Goal: Task Accomplishment & Management: Manage account settings

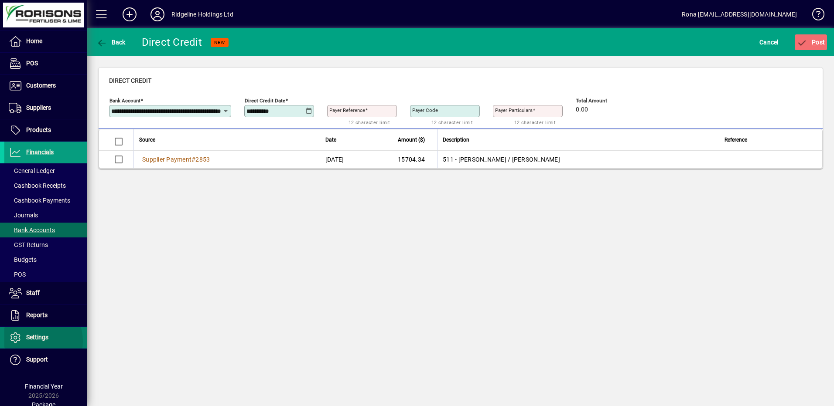
click at [32, 341] on span "Settings" at bounding box center [26, 338] width 44 height 10
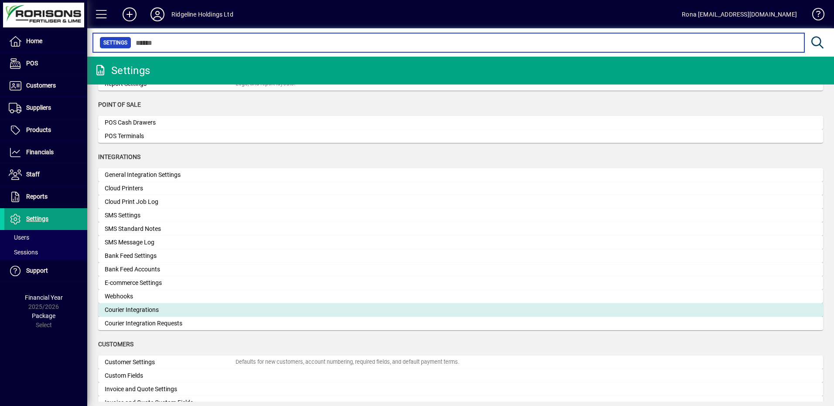
scroll to position [190, 0]
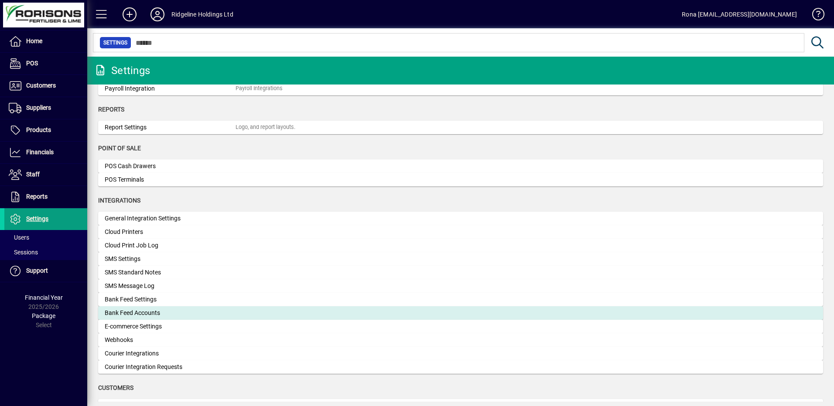
click at [142, 317] on div "Bank Feed Accounts" at bounding box center [170, 313] width 131 height 9
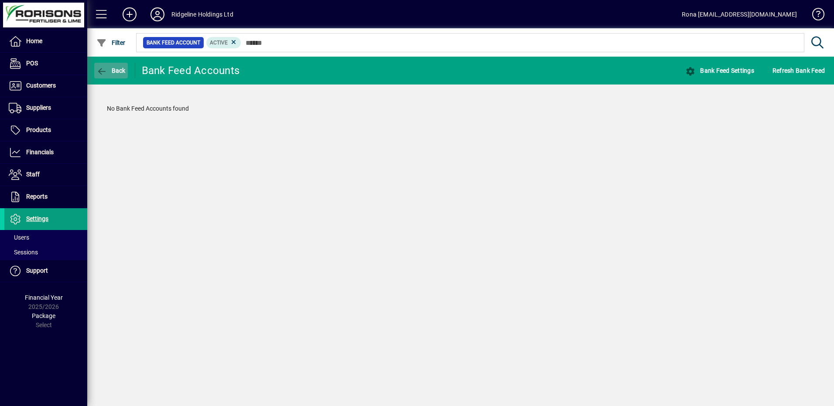
click at [117, 71] on span "Back" at bounding box center [110, 70] width 29 height 7
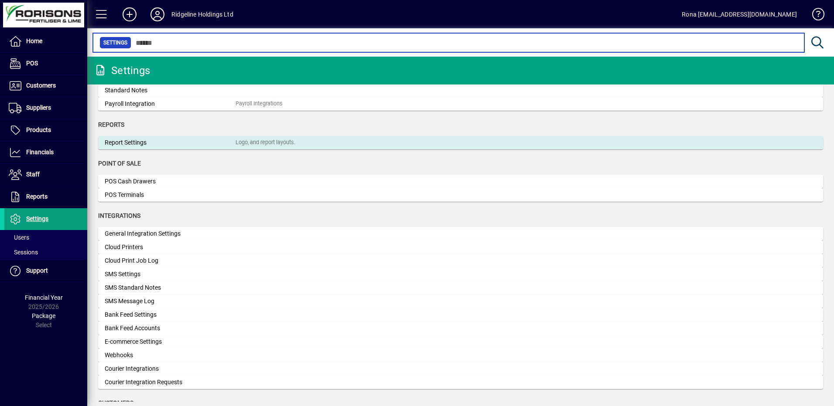
scroll to position [218, 0]
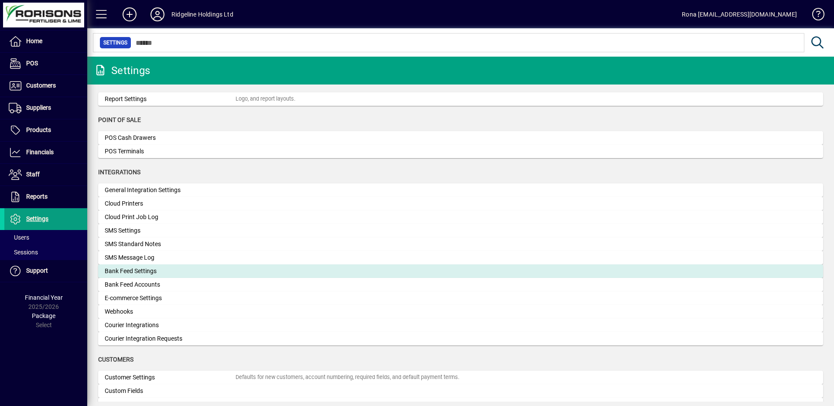
click at [133, 275] on div "Bank Feed Settings" at bounding box center [170, 271] width 131 height 9
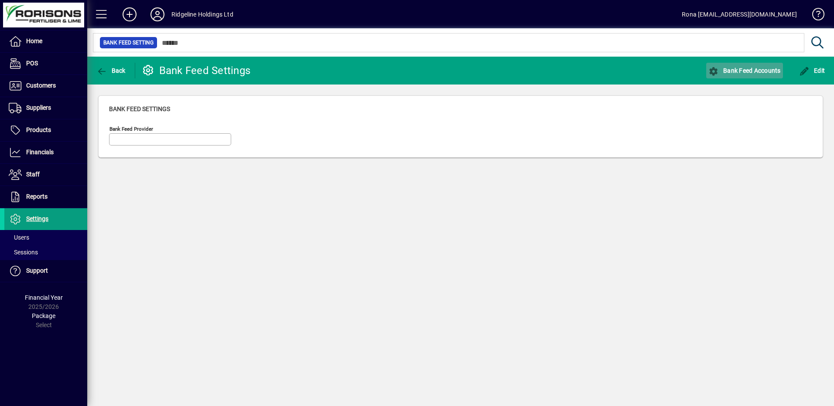
click at [746, 71] on span "Bank Feed Accounts" at bounding box center [744, 70] width 72 height 7
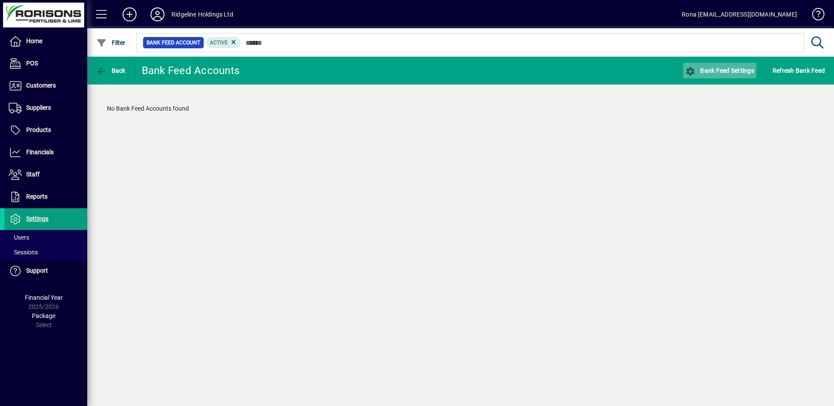
click at [745, 72] on span "Bank Feed Settings" at bounding box center [719, 70] width 69 height 7
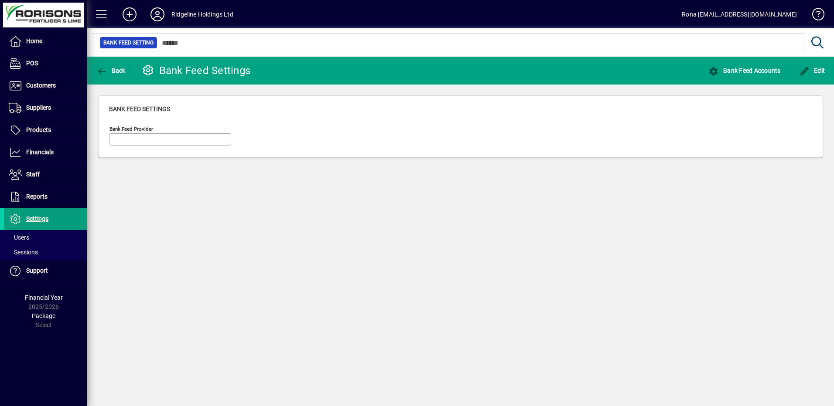
click at [198, 149] on div at bounding box center [170, 151] width 122 height 10
click at [810, 67] on span "Edit" at bounding box center [812, 70] width 26 height 7
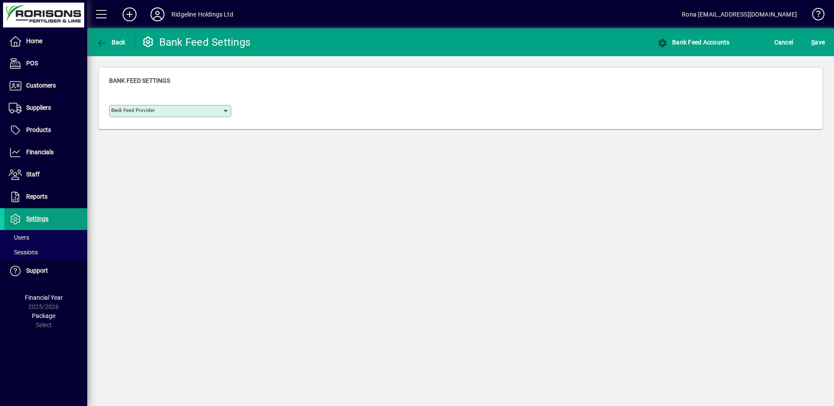
click at [228, 109] on icon at bounding box center [225, 111] width 7 height 7
